Goal: Register for event/course

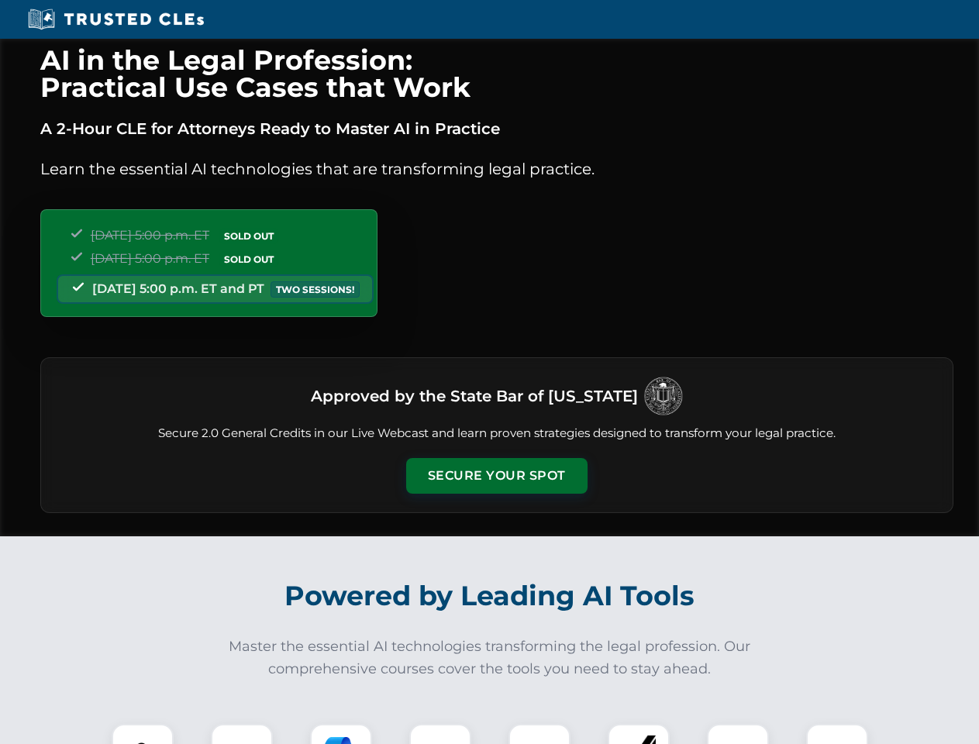
click at [496, 476] on button "Secure Your Spot" at bounding box center [496, 476] width 181 height 36
click at [143, 734] on img at bounding box center [142, 754] width 45 height 45
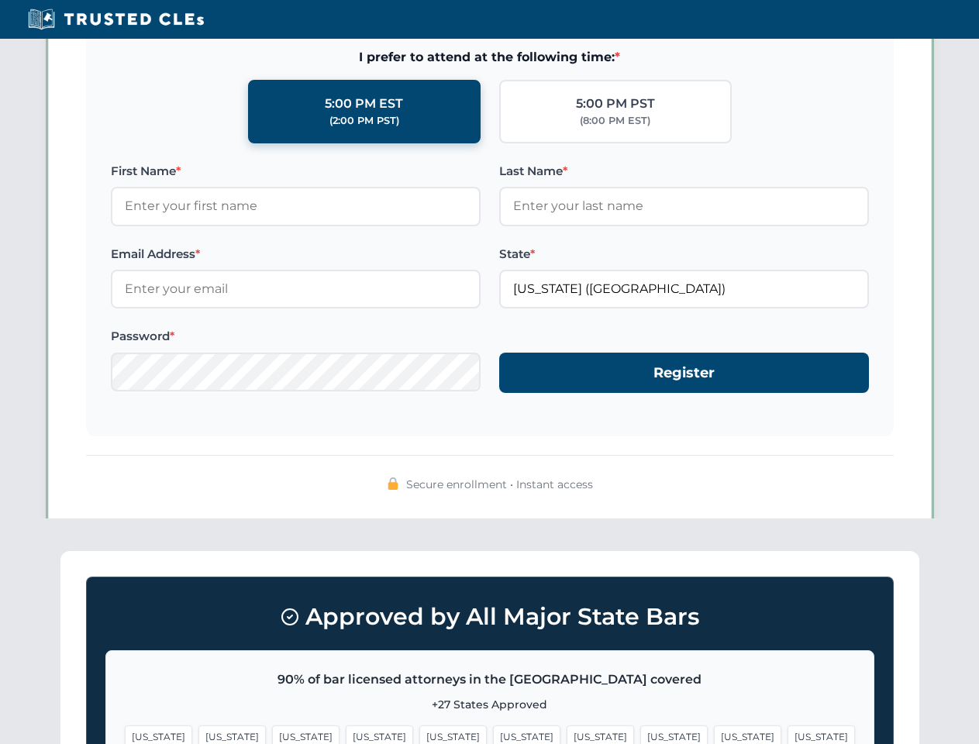
click at [566, 734] on span "[US_STATE]" at bounding box center [599, 736] width 67 height 22
click at [714, 734] on span "[US_STATE]" at bounding box center [747, 736] width 67 height 22
